Goal: Information Seeking & Learning: Learn about a topic

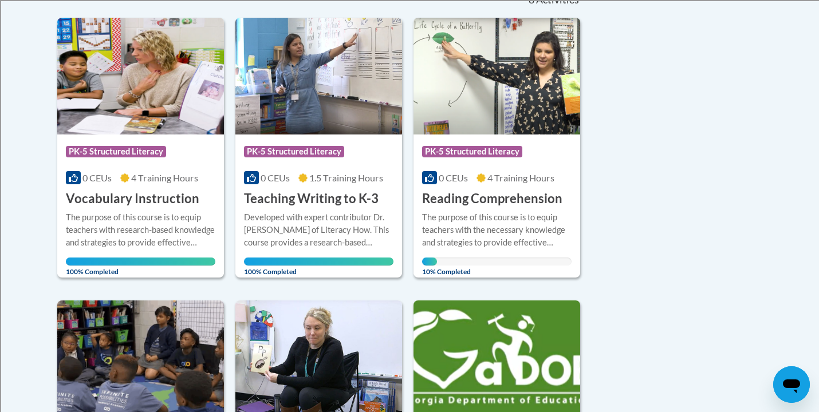
scroll to position [266, 0]
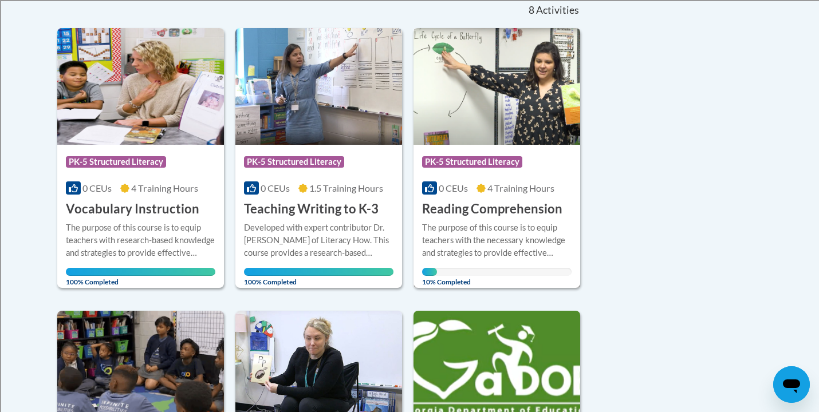
click at [492, 112] on img at bounding box center [497, 86] width 167 height 117
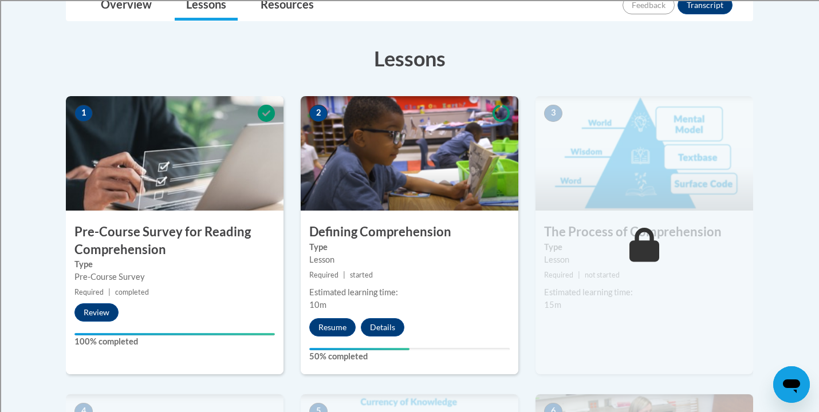
scroll to position [287, 0]
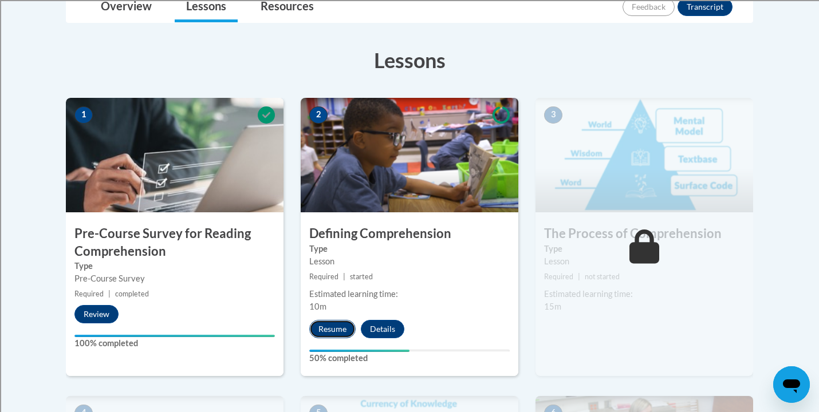
click at [329, 330] on button "Resume" at bounding box center [332, 329] width 46 height 18
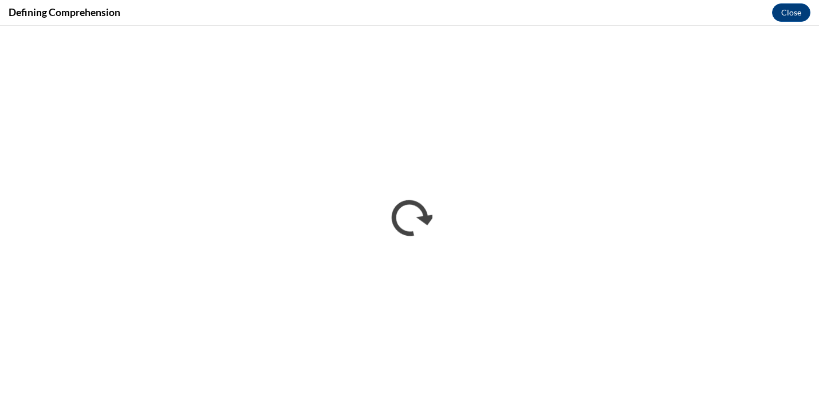
scroll to position [0, 0]
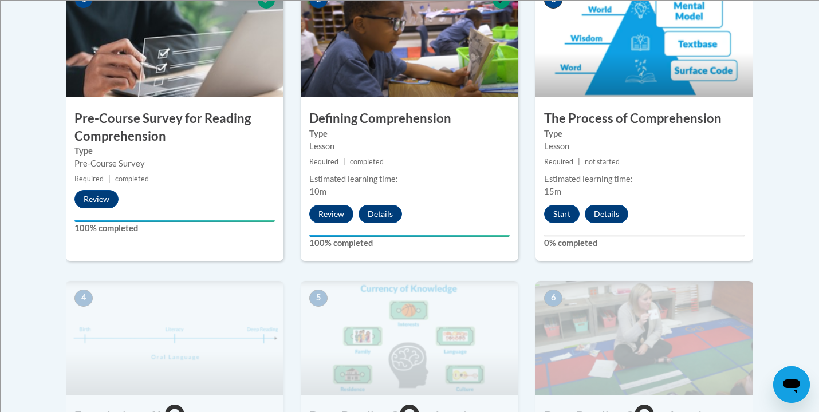
scroll to position [370, 0]
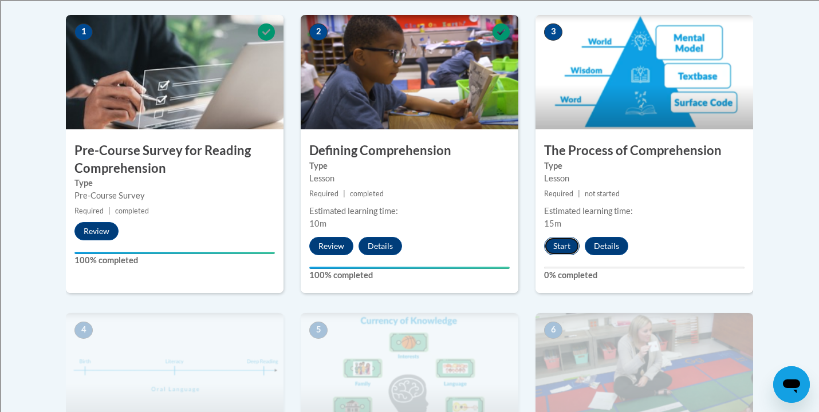
click at [563, 248] on button "Start" at bounding box center [562, 246] width 36 height 18
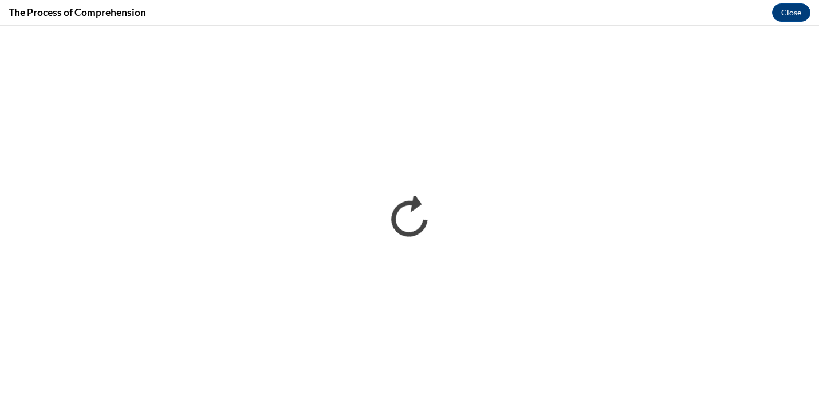
scroll to position [0, 0]
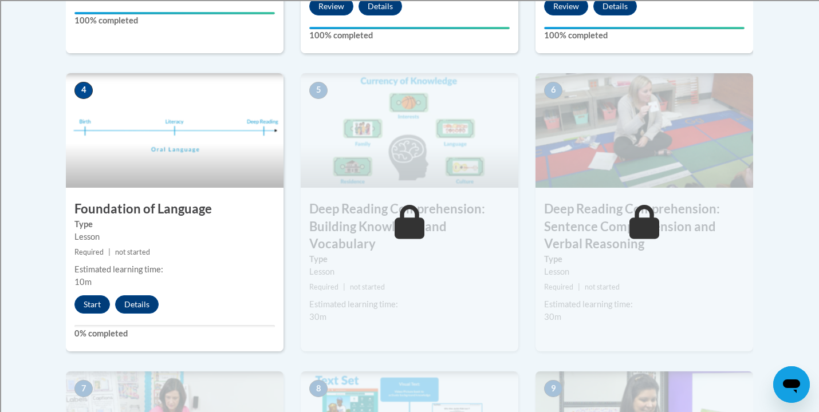
scroll to position [611, 0]
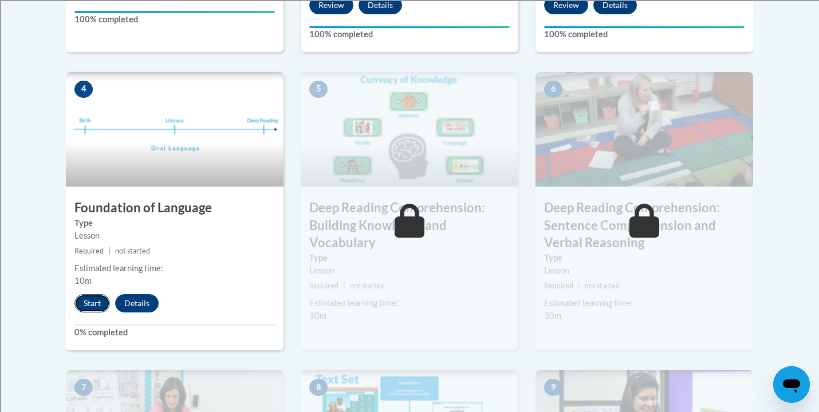
click at [96, 305] on button "Start" at bounding box center [92, 303] width 36 height 18
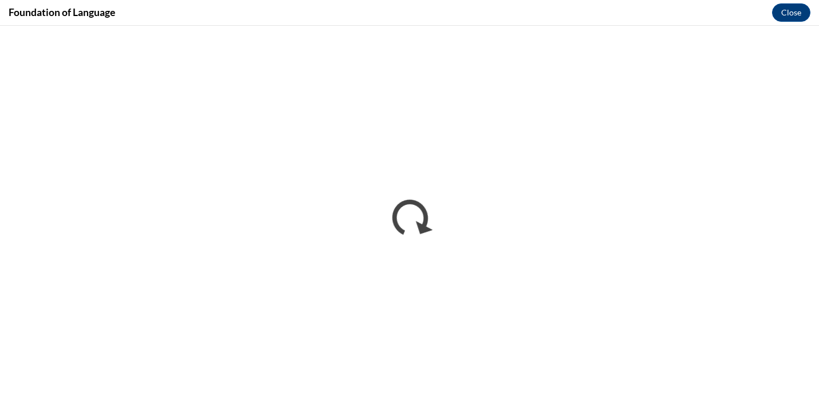
scroll to position [0, 0]
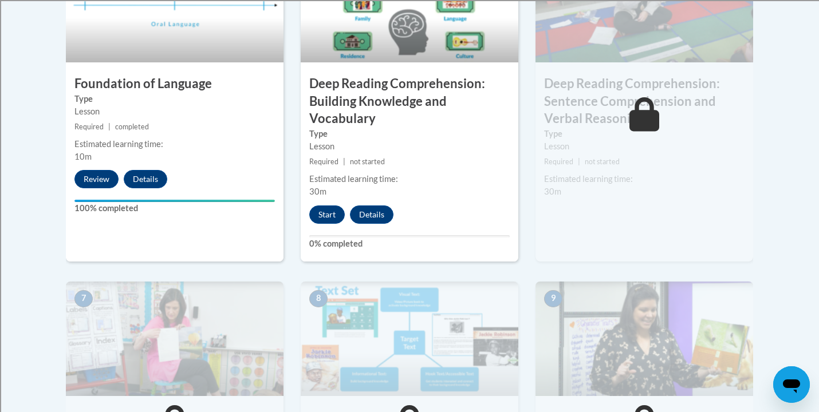
scroll to position [735, 0]
click at [328, 219] on button "Start" at bounding box center [327, 215] width 36 height 18
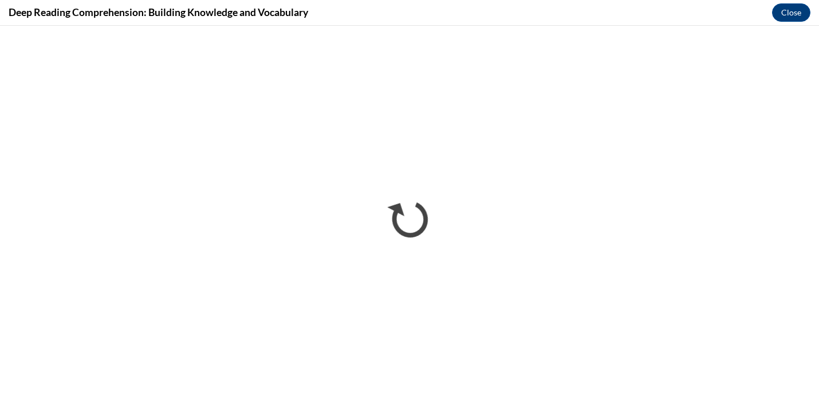
scroll to position [0, 0]
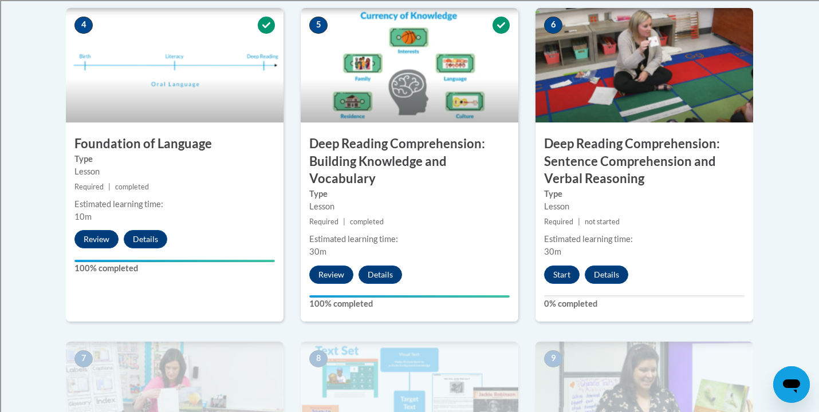
scroll to position [650, 0]
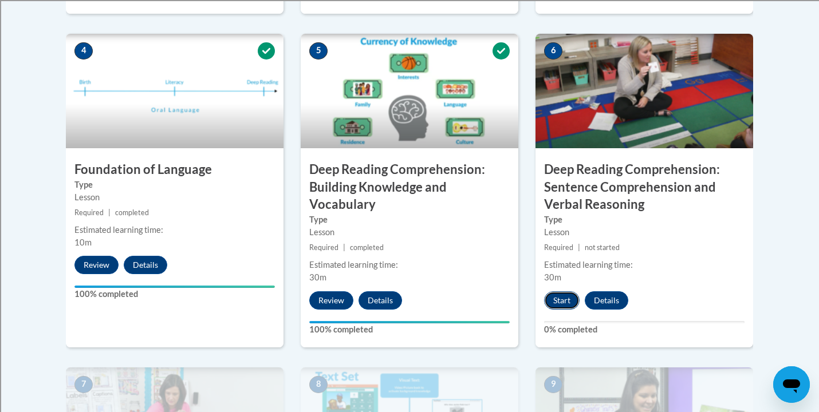
click at [561, 304] on button "Start" at bounding box center [562, 301] width 36 height 18
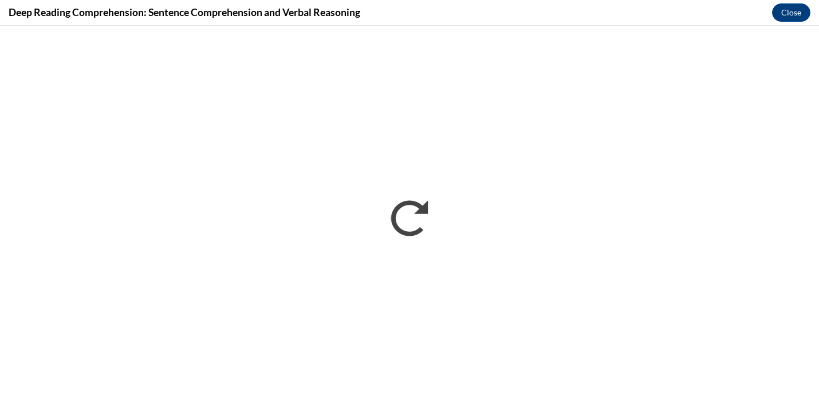
scroll to position [0, 0]
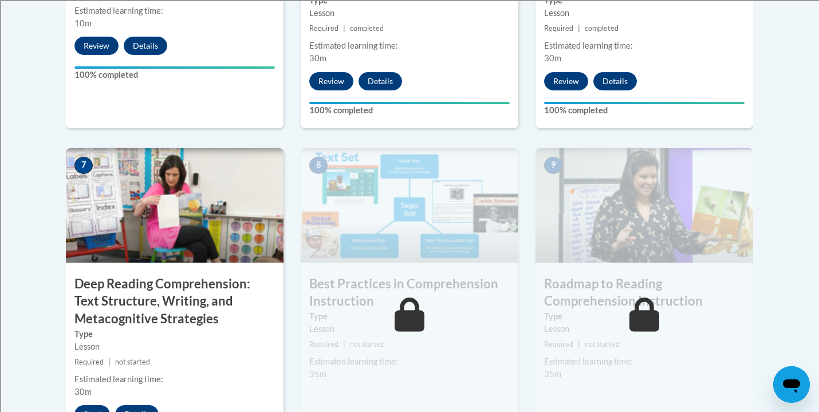
scroll to position [824, 0]
